Goal: Task Accomplishment & Management: Manage account settings

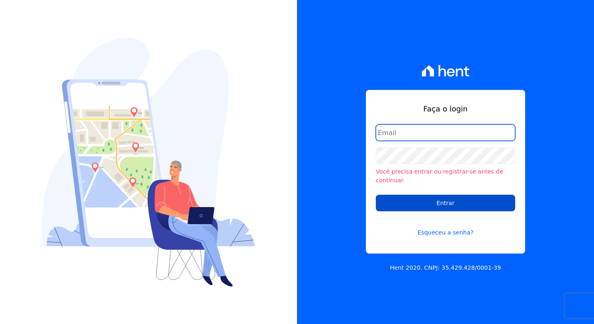
type input "artur@fontouraengenharia.com.br"
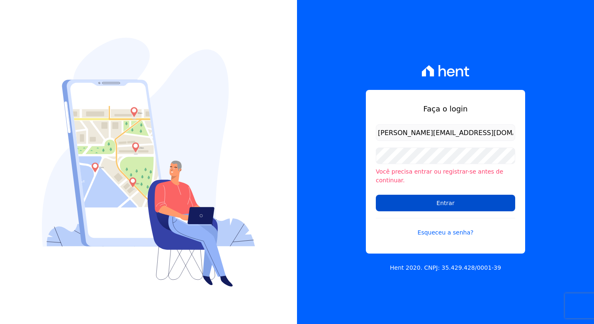
click at [417, 205] on input "Entrar" at bounding box center [445, 203] width 139 height 17
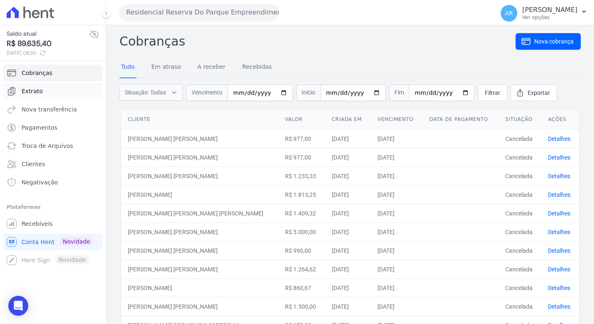
click at [30, 90] on span "Extrato" at bounding box center [32, 91] width 21 height 8
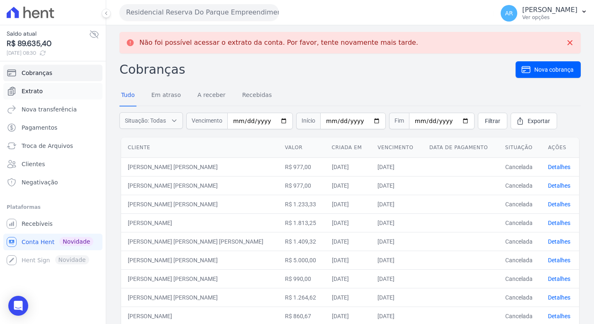
click at [32, 93] on span "Extrato" at bounding box center [32, 91] width 21 height 8
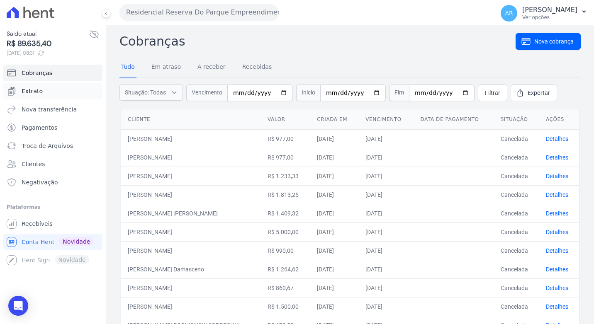
click at [32, 92] on span "Extrato" at bounding box center [32, 91] width 21 height 8
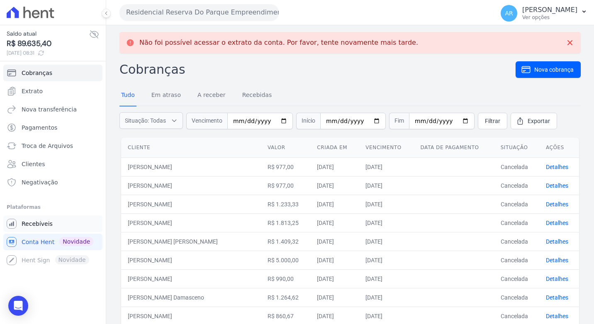
click at [39, 223] on span "Recebíveis" at bounding box center [37, 224] width 31 height 8
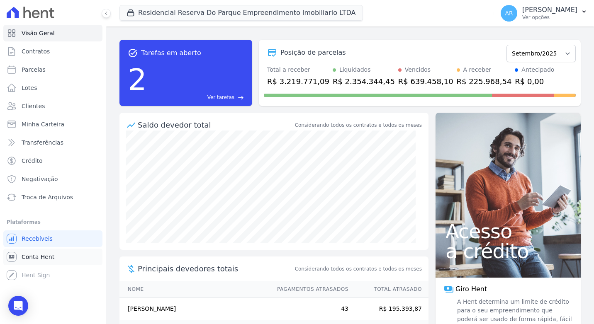
click at [39, 256] on span "Conta Hent" at bounding box center [38, 257] width 33 height 8
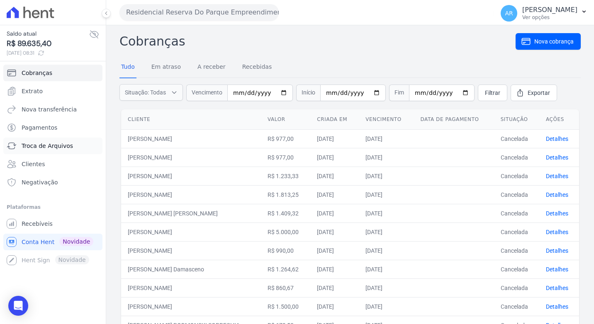
click at [53, 145] on span "Troca de Arquivos" at bounding box center [47, 146] width 51 height 8
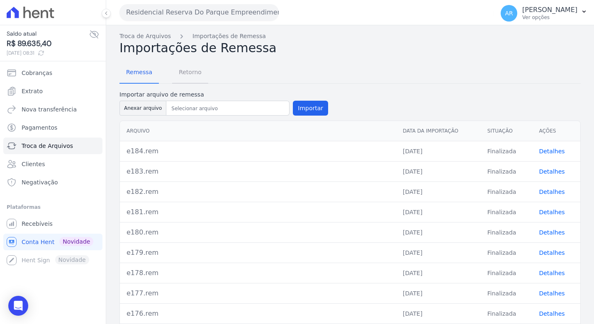
click at [182, 78] on span "Retorno" at bounding box center [190, 72] width 33 height 17
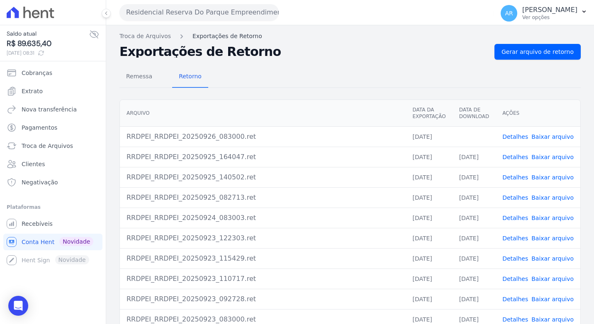
click at [236, 36] on link "Exportações de Retorno" at bounding box center [227, 36] width 70 height 9
click at [502, 46] on link "Gerar arquivo de retorno" at bounding box center [537, 52] width 86 height 16
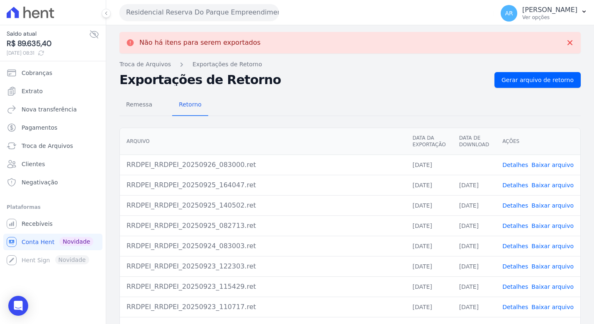
click at [546, 167] on link "Baixar arquivo" at bounding box center [552, 165] width 42 height 7
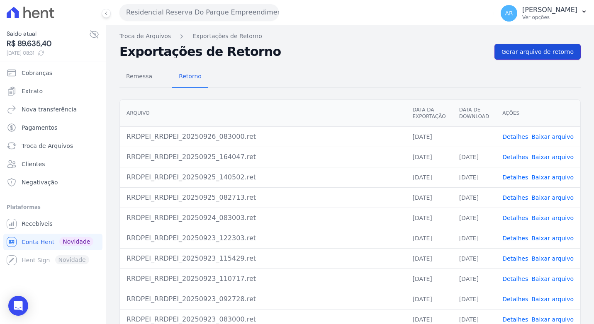
click at [537, 55] on span "Gerar arquivo de retorno" at bounding box center [537, 52] width 72 height 8
click at [24, 97] on link "Extrato" at bounding box center [52, 91] width 99 height 17
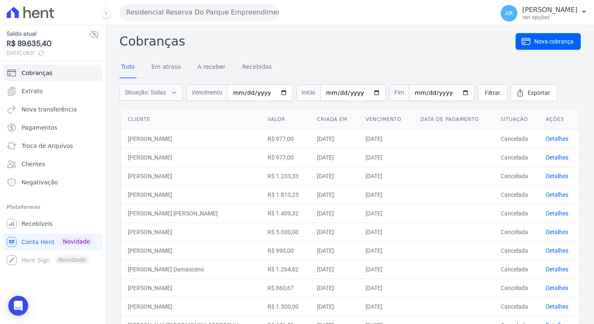
click at [381, 119] on th "Vencimento" at bounding box center [386, 119] width 55 height 20
click at [250, 63] on link "Recebidas" at bounding box center [256, 68] width 33 height 22
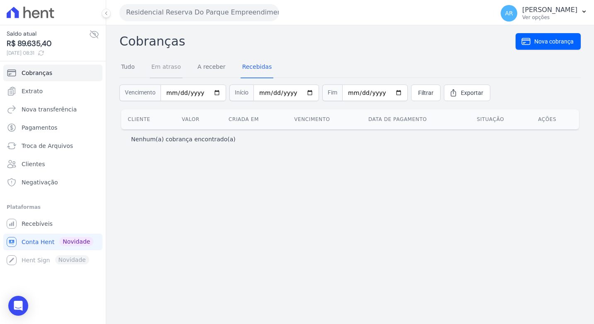
click at [170, 69] on link "Em atraso" at bounding box center [166, 68] width 33 height 22
click at [139, 68] on div "Tudo Em atraso A receber Recebidas" at bounding box center [196, 68] width 154 height 22
click at [57, 95] on link "Extrato" at bounding box center [52, 91] width 99 height 17
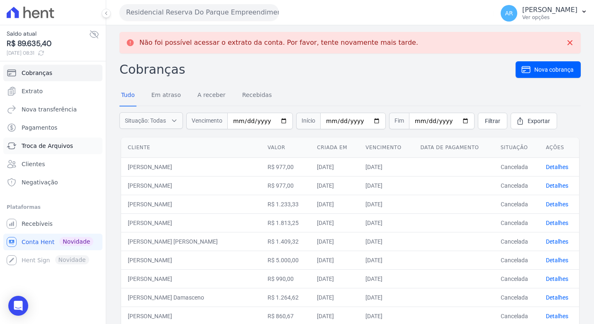
click at [40, 146] on span "Troca de Arquivos" at bounding box center [47, 146] width 51 height 8
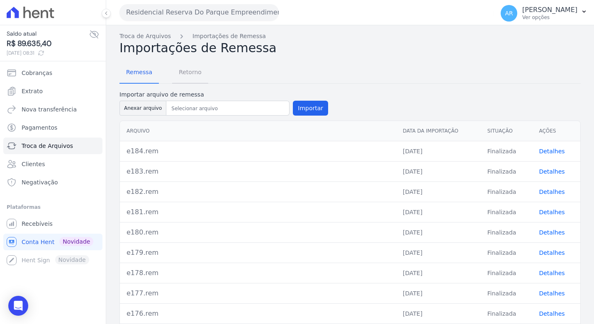
click at [185, 70] on span "Retorno" at bounding box center [190, 72] width 33 height 17
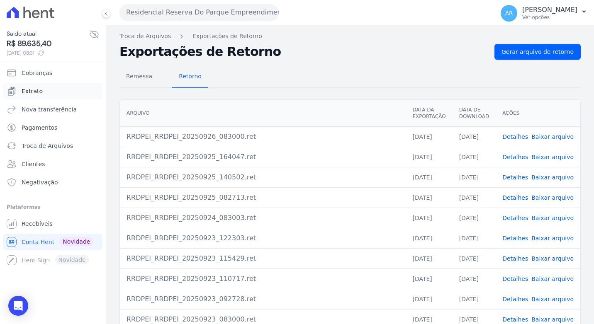
click at [36, 92] on span "Extrato" at bounding box center [32, 91] width 21 height 8
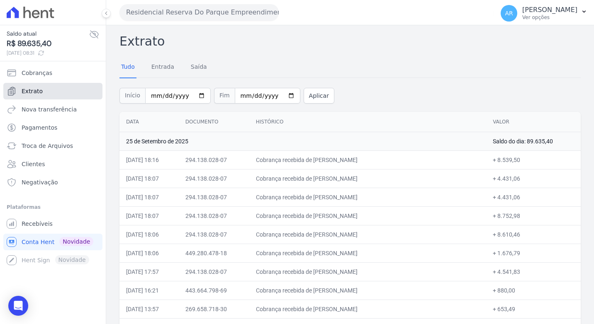
click at [53, 83] on link "Extrato" at bounding box center [52, 91] width 99 height 17
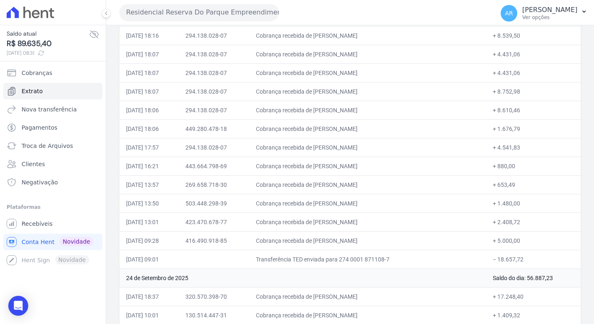
scroll to position [83, 0]
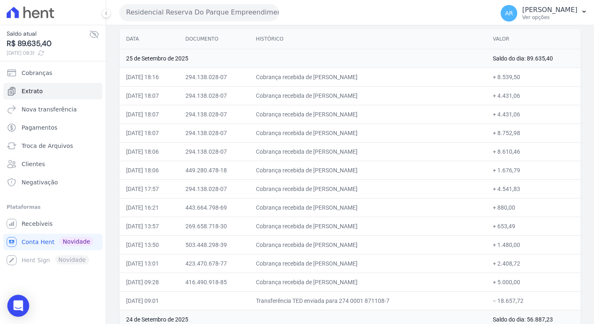
click at [22, 309] on icon "Open Intercom Messenger" at bounding box center [18, 306] width 10 height 11
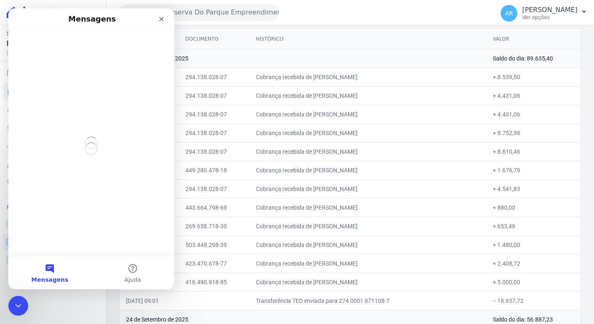
scroll to position [0, 0]
click at [95, 312] on div "Saldo atual R$ 89.635,40 26/09/2025, 08:31 Cobranças Extrato Nova transferência…" at bounding box center [53, 162] width 106 height 324
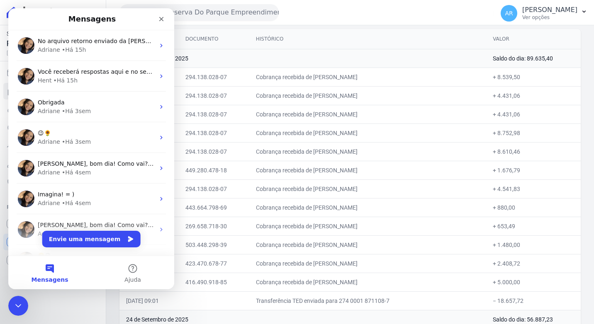
click at [417, 15] on div "Residencial Reserva Do Parque Empreendimento Imobiliario LTDA Você possui apena…" at bounding box center [304, 13] width 371 height 26
click at [161, 22] on icon "Fechar" at bounding box center [161, 19] width 7 height 7
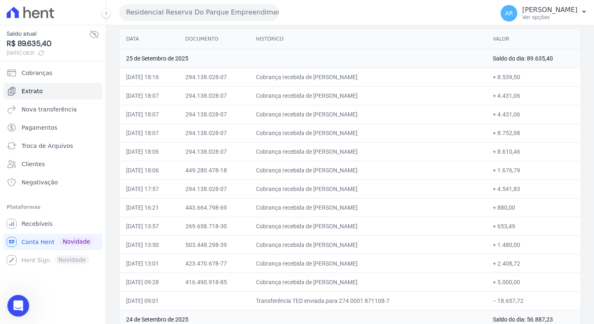
drag, startPoint x: 21, startPoint y: 311, endPoint x: 30, endPoint y: 608, distance: 297.0
click at [22, 313] on div "Abertura do Messenger da Intercom" at bounding box center [16, 304] width 27 height 27
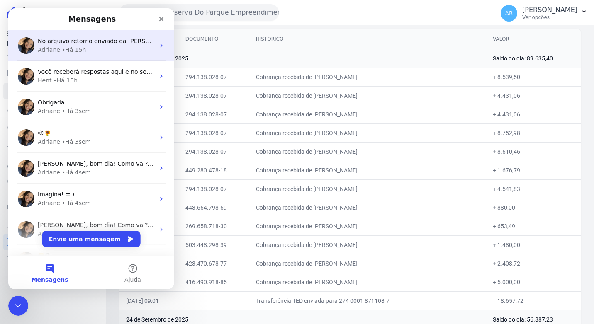
click at [81, 53] on div "• Há 15h" at bounding box center [74, 50] width 24 height 9
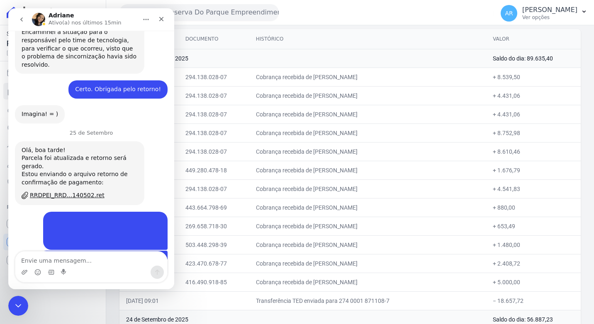
scroll to position [3533, 0]
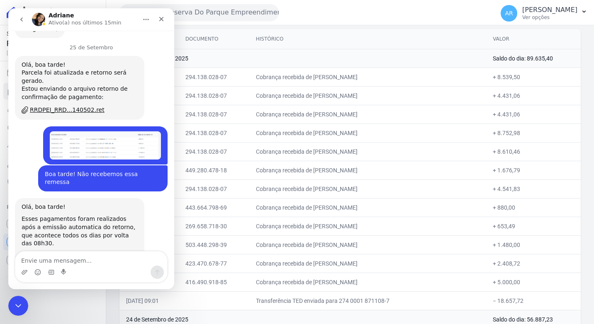
click at [73, 294] on div "Saldo atual R$ 89.635,40 26/09/2025, 08:31 Cobranças Extrato Nova transferência…" at bounding box center [53, 162] width 106 height 324
click at [157, 21] on div "Fechar" at bounding box center [161, 19] width 15 height 15
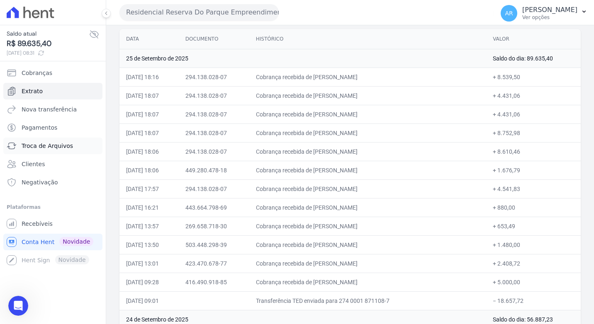
click at [39, 146] on span "Troca de Arquivos" at bounding box center [47, 146] width 51 height 8
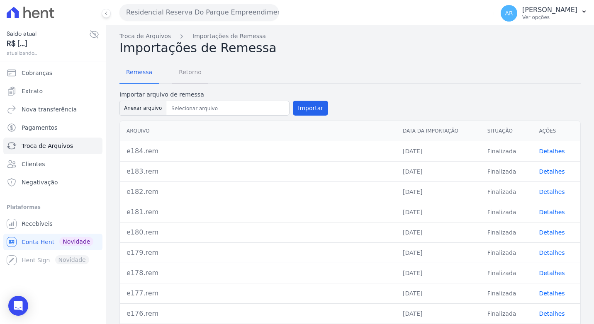
click at [193, 73] on span "Retorno" at bounding box center [190, 72] width 33 height 17
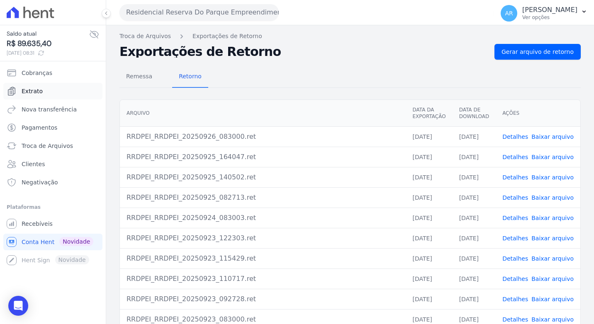
click at [32, 93] on span "Extrato" at bounding box center [32, 91] width 21 height 8
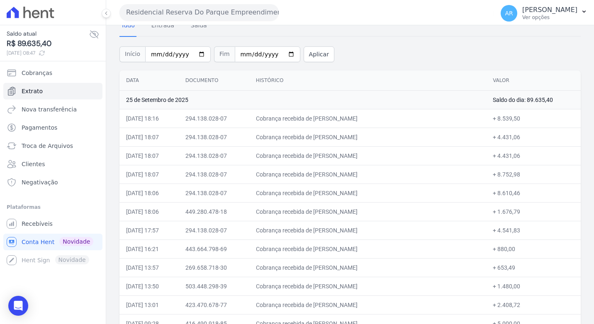
scroll to position [83, 0]
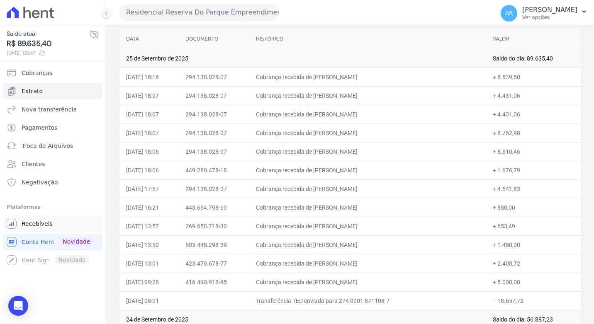
click at [48, 220] on span "Recebíveis" at bounding box center [37, 224] width 31 height 8
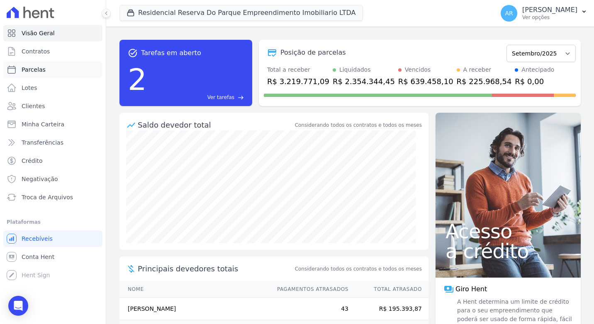
click at [17, 68] on link "Parcelas" at bounding box center [52, 69] width 99 height 17
select select
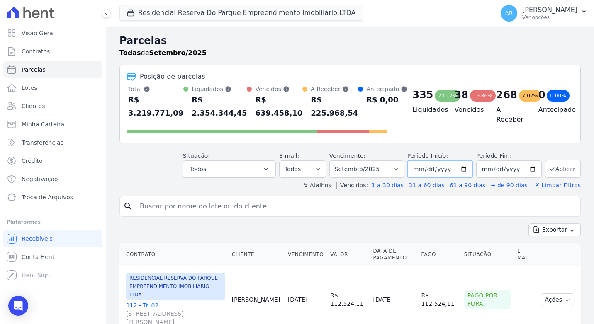
click at [426, 172] on input "2025-09-01" at bounding box center [440, 168] width 66 height 17
click at [422, 171] on input "2025-09-01" at bounding box center [440, 168] width 66 height 17
click at [441, 170] on input "2025-09-01" at bounding box center [440, 168] width 66 height 17
click at [418, 170] on input "2025-09-01" at bounding box center [440, 168] width 66 height 17
type input "2025-09-20"
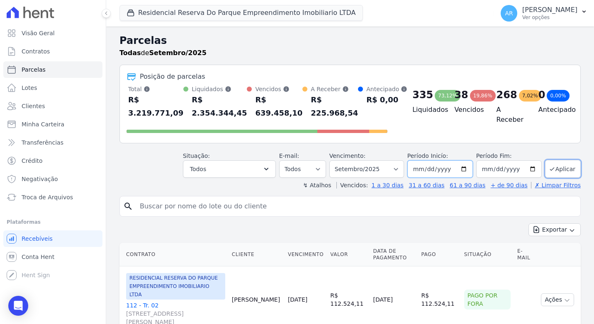
type input "2025-08-20"
click at [487, 211] on input "search" at bounding box center [356, 206] width 442 height 17
click at [548, 173] on button "Aplicar" at bounding box center [563, 169] width 36 height 18
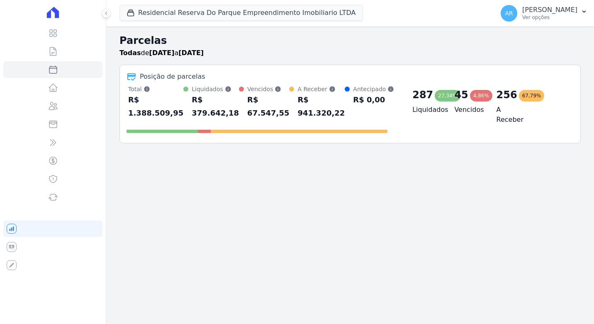
select select
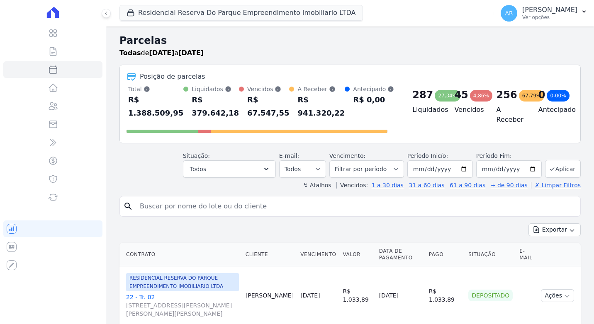
click at [179, 202] on input "search" at bounding box center [356, 206] width 442 height 17
type input "gustavo moreira"
click at [528, 223] on button "Exportar" at bounding box center [554, 229] width 52 height 13
click at [402, 212] on input "gustavo moreira" at bounding box center [356, 206] width 442 height 17
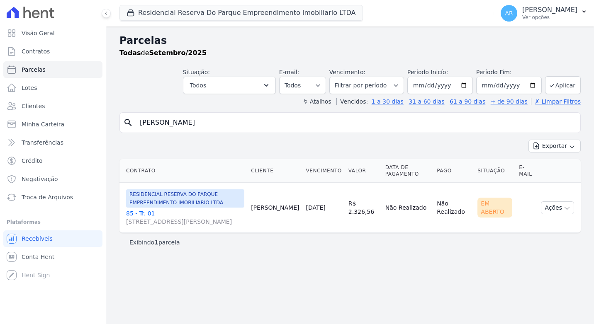
select select
click at [436, 86] on input "[DATE]" at bounding box center [440, 85] width 66 height 17
type input "[DATE]"
click at [568, 88] on button "Aplicar" at bounding box center [563, 85] width 36 height 18
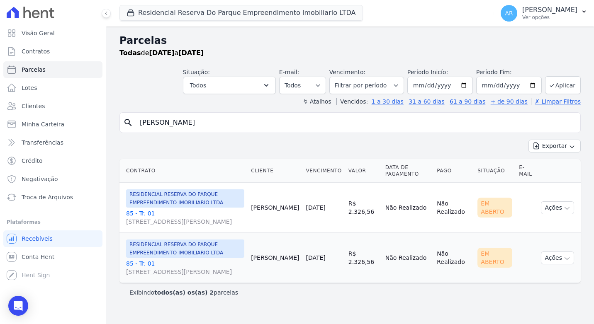
select select
click at [143, 213] on link "85 - Tr. 01 Avenida Doutor José Bonifácio Coutinho Nogueira, 150, ANDAR 2 SALA …" at bounding box center [185, 217] width 118 height 17
click at [131, 267] on link "85 - Tr. 01 Avenida Doutor José Bonifácio Coutinho Nogueira, 150, ANDAR 2 SALA …" at bounding box center [185, 268] width 118 height 17
click at [28, 7] on icon at bounding box center [31, 13] width 48 height 12
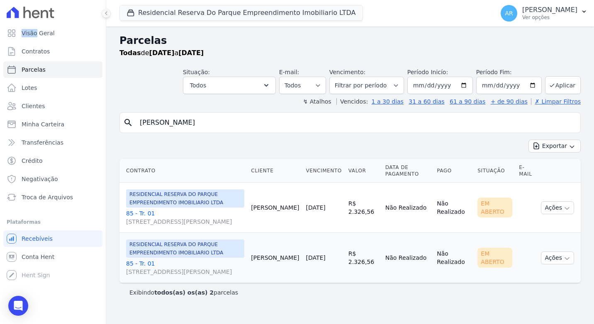
click at [28, 8] on icon at bounding box center [31, 13] width 48 height 12
click at [43, 262] on link "Conta Hent" at bounding box center [52, 257] width 99 height 17
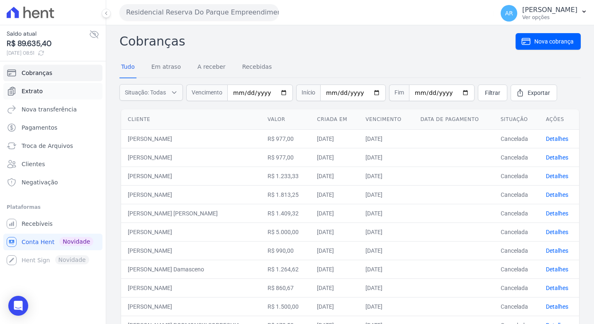
click at [31, 93] on span "Extrato" at bounding box center [32, 91] width 21 height 8
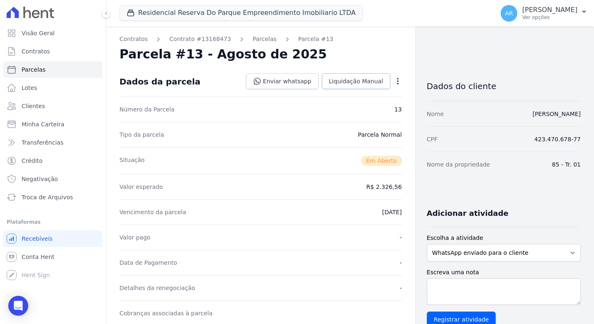
click at [348, 85] on span "Liquidação Manual" at bounding box center [356, 81] width 54 height 8
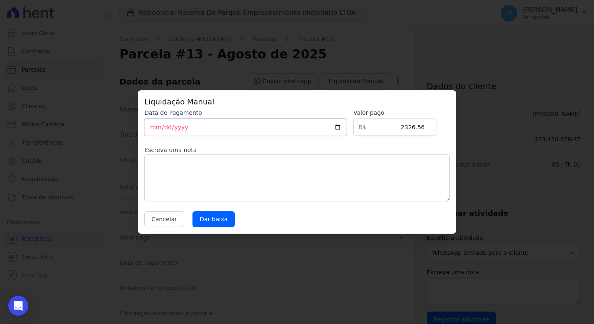
click at [152, 124] on input "[DATE]" at bounding box center [245, 127] width 202 height 17
type input "[DATE]"
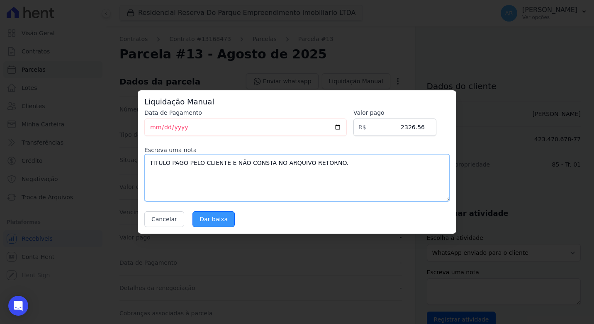
type textarea "TITULO PAGO PELO CLIENTE E NÃO CONSTA NO ARQUIVO RETORNO."
click at [215, 219] on input "Dar baixa" at bounding box center [213, 219] width 42 height 16
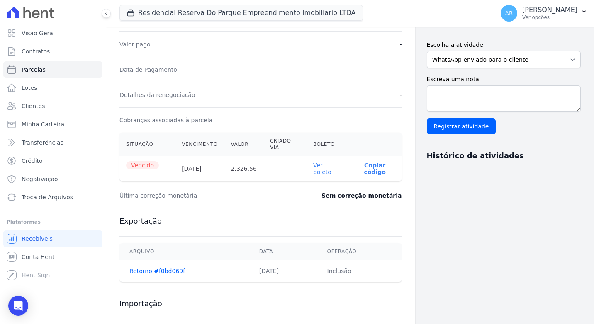
scroll to position [207, 0]
